Goal: Transaction & Acquisition: Purchase product/service

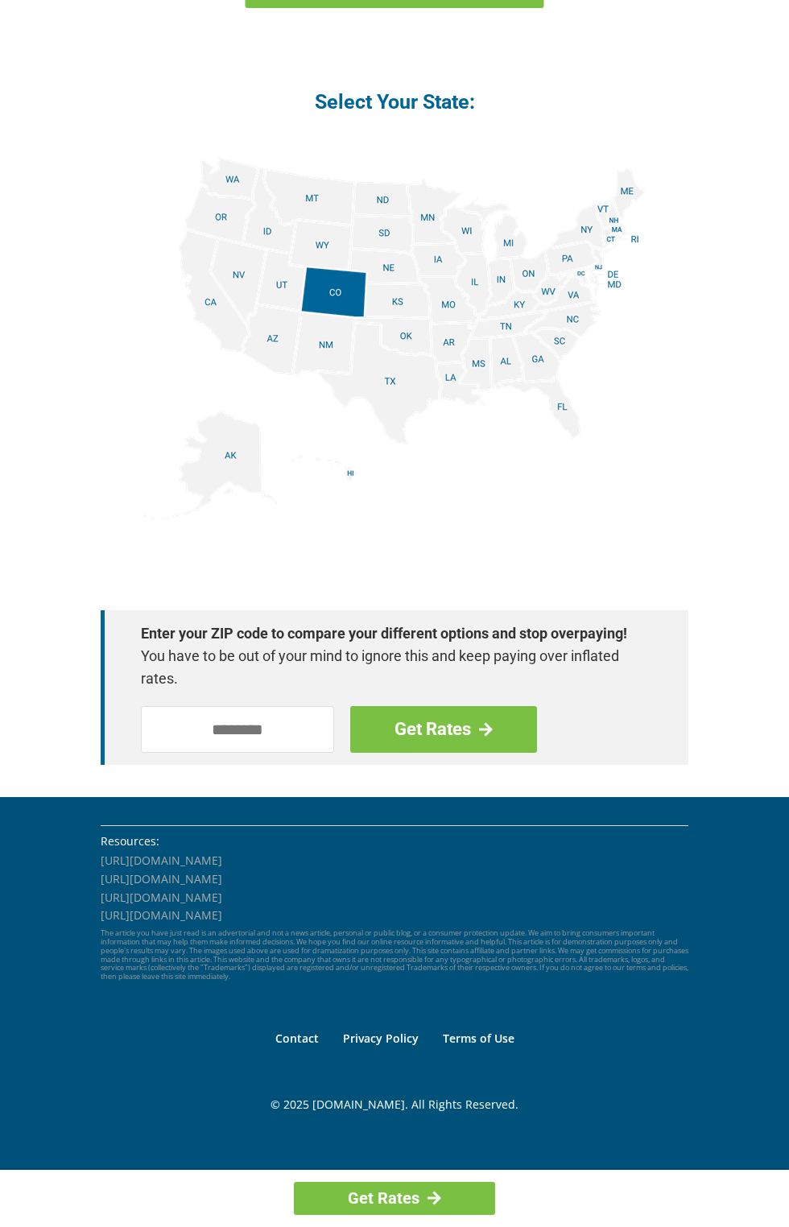
scroll to position [1950, 0]
click at [393, 157] on img at bounding box center [394, 338] width 503 height 363
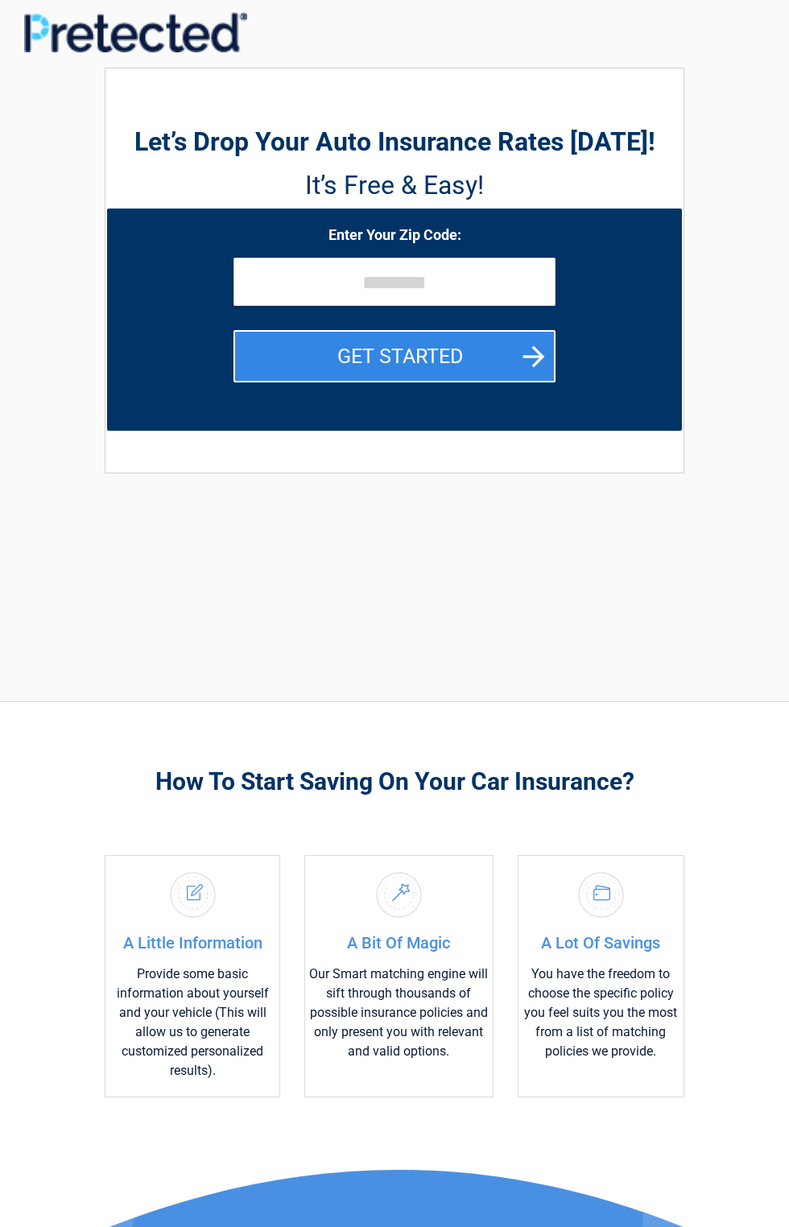
click at [267, 858] on div "A Little Information Provide some basic information about yourself and your veh…" at bounding box center [193, 976] width 176 height 242
click at [579, 802] on div "How To Start Saving On Your Car Insurance? A Little Information Provide some ba…" at bounding box center [395, 899] width 604 height 395
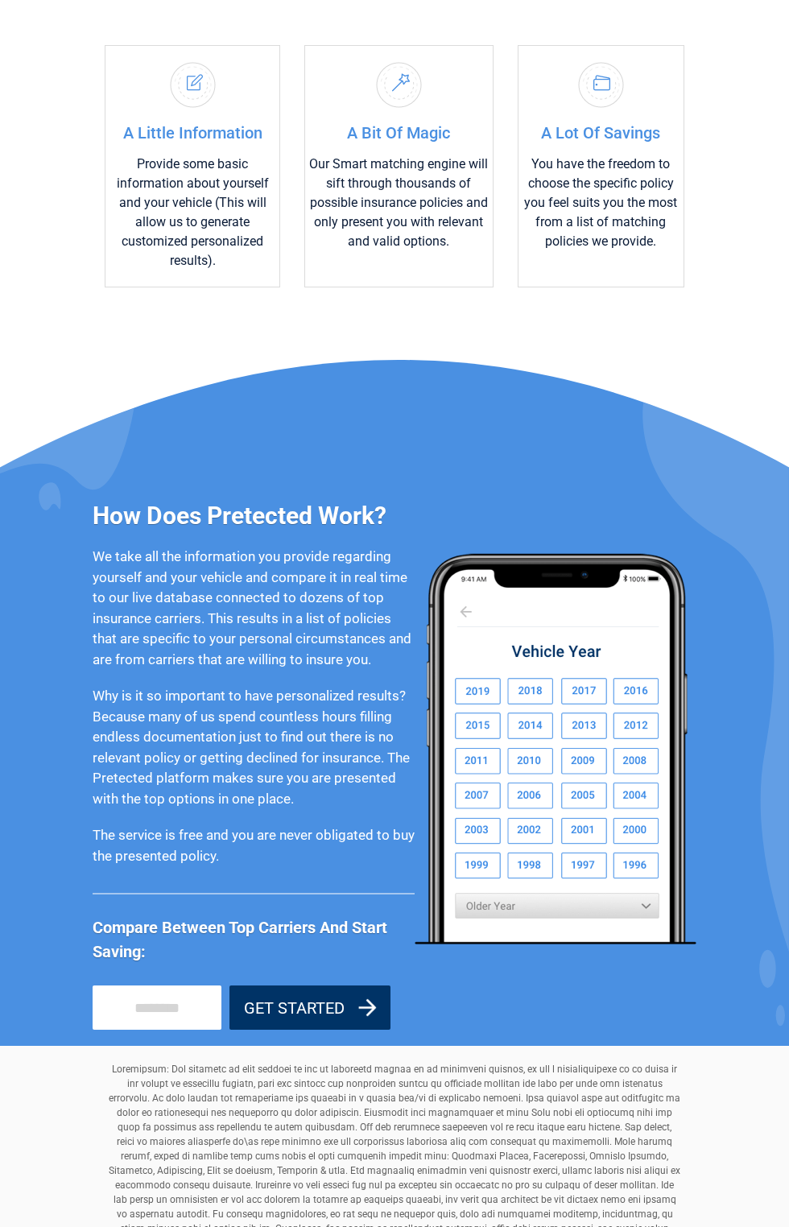
scroll to position [977, 0]
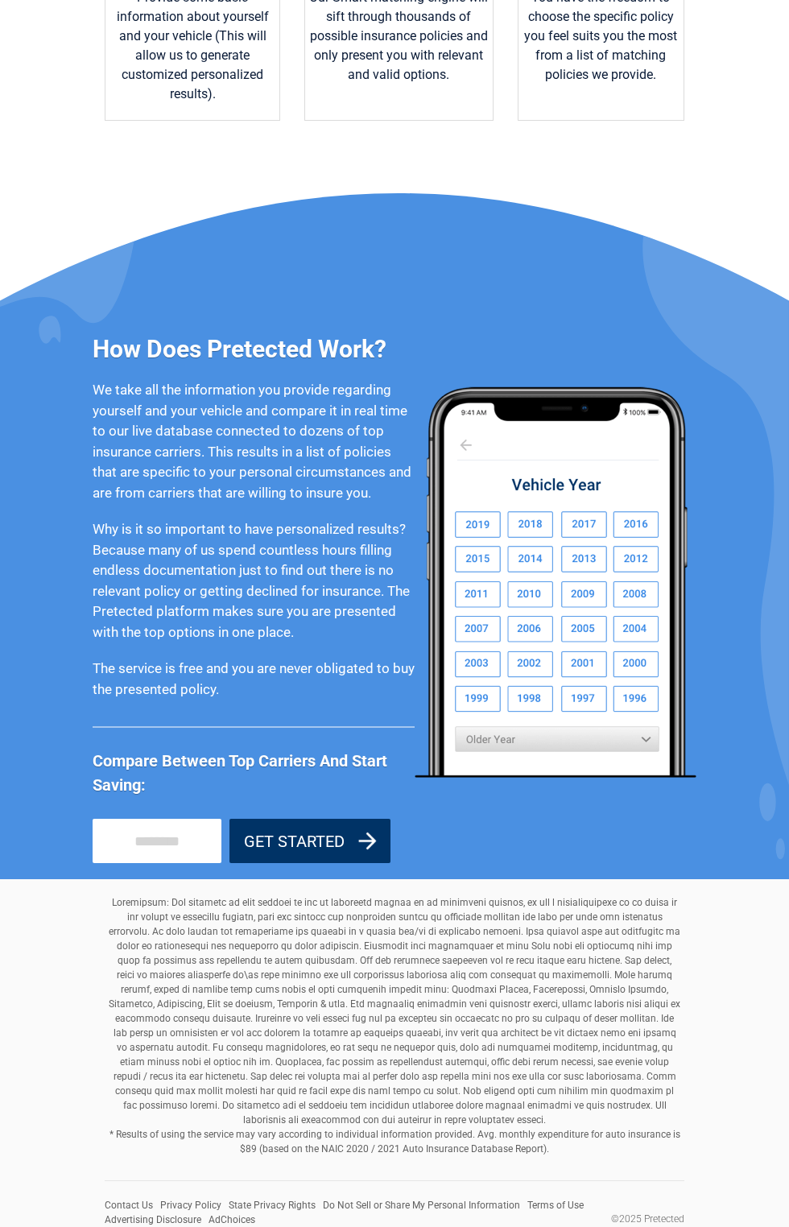
click at [372, 719] on div "How Does Pretected Work? We take all the information you provide regarding your…" at bounding box center [254, 581] width 322 height 563
click at [349, 352] on h3 "How Does Pretected Work?" at bounding box center [254, 348] width 322 height 31
